Goal: Information Seeking & Learning: Learn about a topic

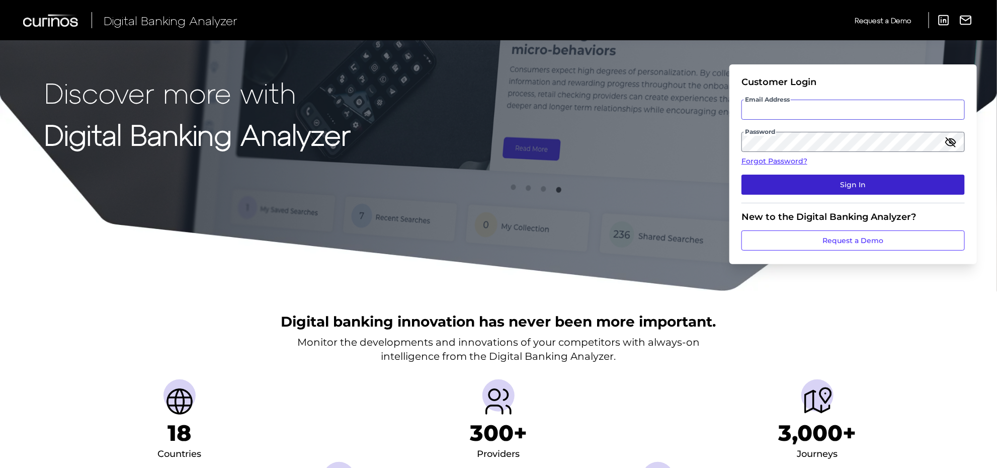
type input "[PERSON_NAME][EMAIL_ADDRESS][PERSON_NAME][DOMAIN_NAME]"
click at [858, 192] on button "Sign In" at bounding box center [852, 185] width 223 height 20
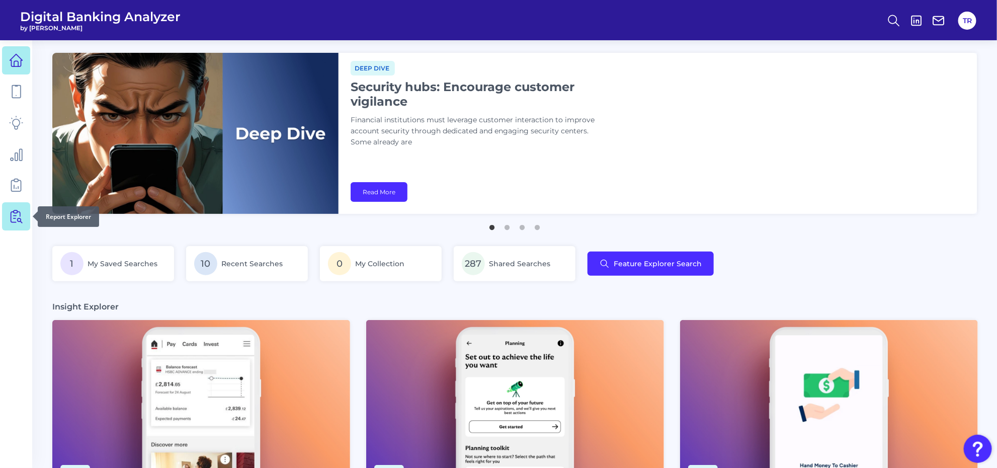
click at [14, 210] on icon at bounding box center [16, 216] width 14 height 14
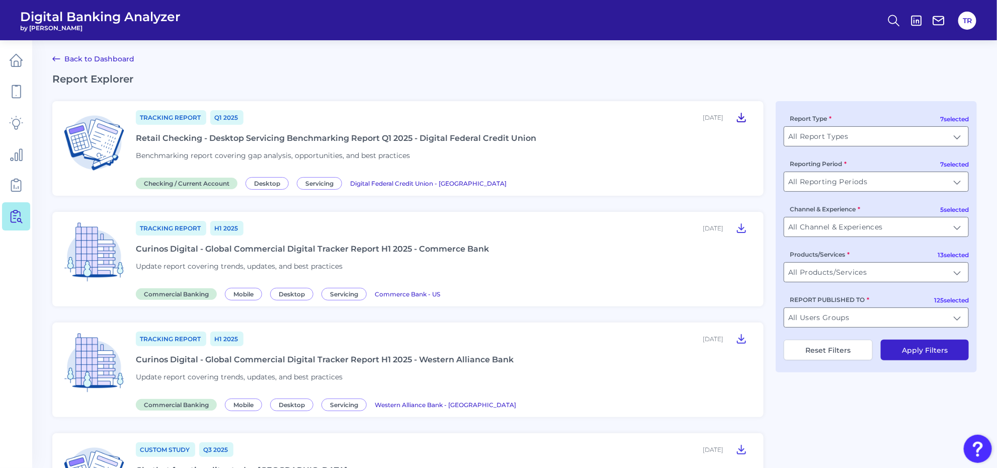
click at [743, 116] on icon at bounding box center [741, 117] width 12 height 12
click at [584, 74] on h2 "Report Explorer" at bounding box center [514, 79] width 925 height 12
click at [406, 136] on div "Retail Checking - Desktop Servicing Benchmarking Report Q1 2025 - Digital Feder…" at bounding box center [336, 138] width 400 height 10
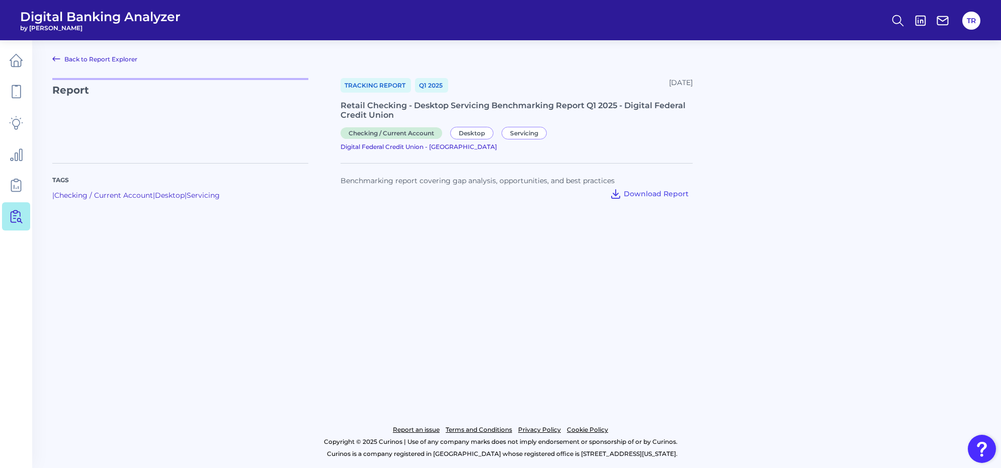
click at [518, 364] on main "Back to Report Explorer Report Tracking Report Q1 [DATE], 2025 Retail Checking …" at bounding box center [500, 234] width 1001 height 468
drag, startPoint x: 374, startPoint y: 270, endPoint x: 322, endPoint y: 135, distance: 144.9
click at [374, 268] on main "Back to Report Explorer Report Tracking Report Q1 [DATE], 2025 Retail Checking …" at bounding box center [500, 234] width 1001 height 468
